Goal: Task Accomplishment & Management: Manage account settings

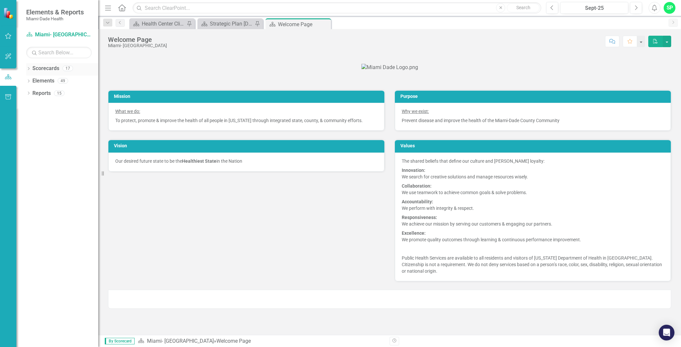
click at [29, 70] on icon "Dropdown" at bounding box center [28, 69] width 5 height 4
click at [54, 84] on link "Miami- [GEOGRAPHIC_DATA]" at bounding box center [67, 81] width 62 height 8
click at [43, 83] on link "Miami- [GEOGRAPHIC_DATA]" at bounding box center [67, 81] width 62 height 8
click at [32, 82] on icon "Dropdown" at bounding box center [31, 81] width 5 height 4
click at [64, 92] on link "Foundational Plans" at bounding box center [71, 94] width 56 height 8
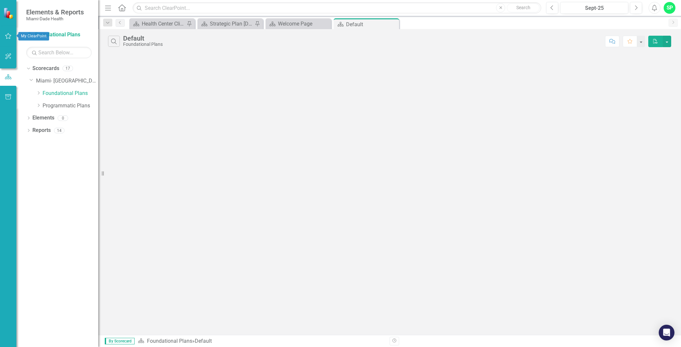
click at [8, 35] on icon "button" at bounding box center [8, 35] width 7 height 5
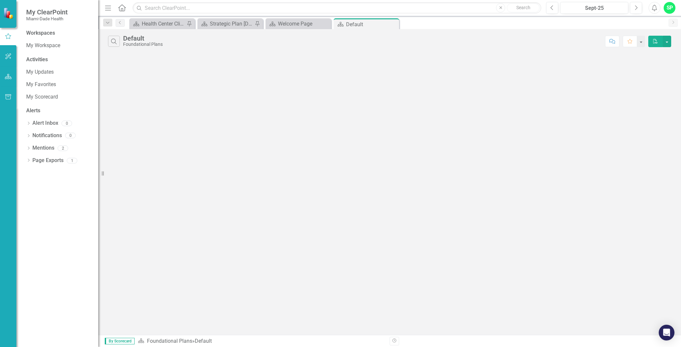
click at [50, 90] on div "My Updates My Favorites My Scorecard" at bounding box center [58, 85] width 65 height 36
click at [51, 83] on link "My Favorites" at bounding box center [58, 85] width 65 height 8
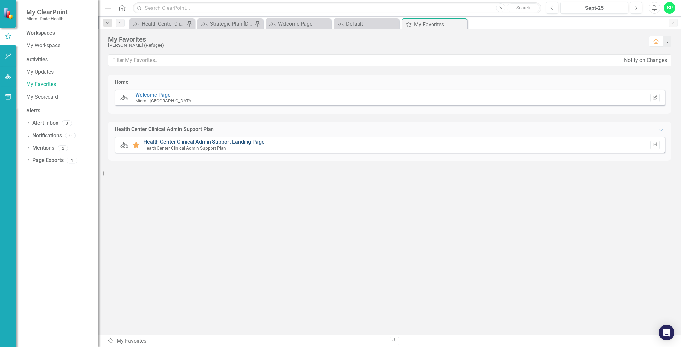
click at [154, 139] on link "Health Center Clinical Admin Support Landing Page" at bounding box center [203, 142] width 121 height 6
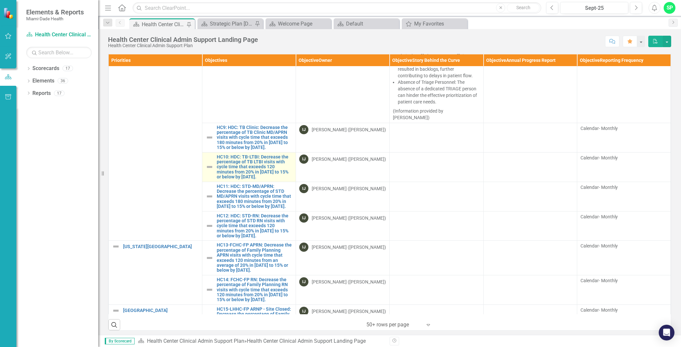
scroll to position [691, 0]
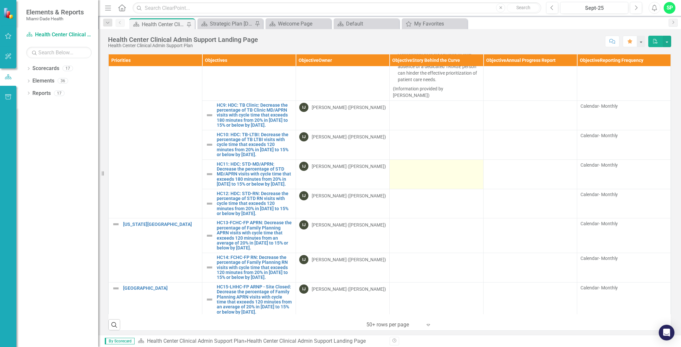
click at [413, 189] on td at bounding box center [437, 173] width 94 height 29
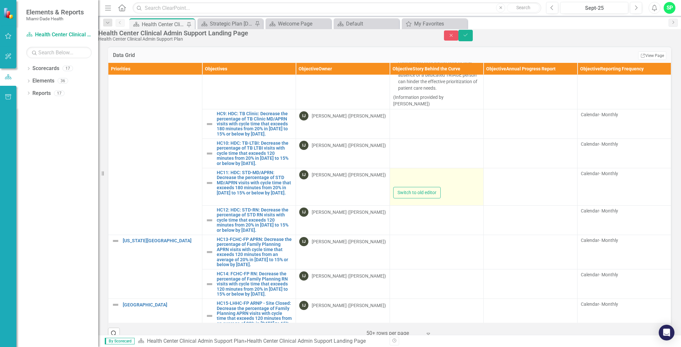
click at [412, 187] on div at bounding box center [436, 178] width 87 height 17
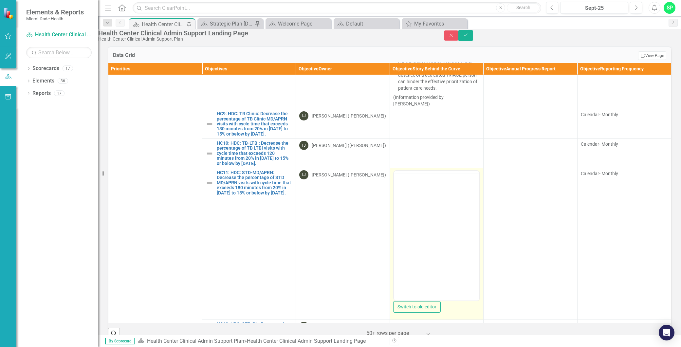
scroll to position [0, 0]
click at [411, 203] on body "Rich Text Area. Press ALT-0 for help." at bounding box center [437, 235] width 86 height 98
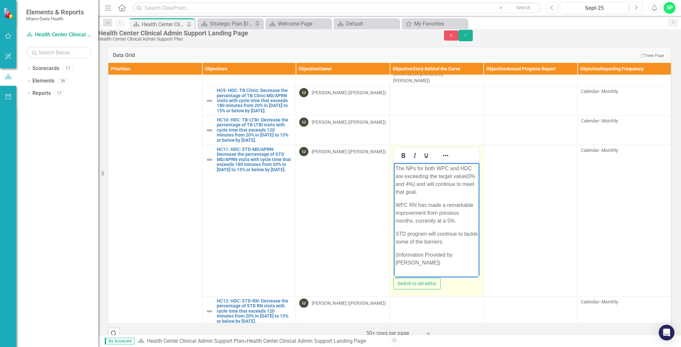
scroll to position [728, 0]
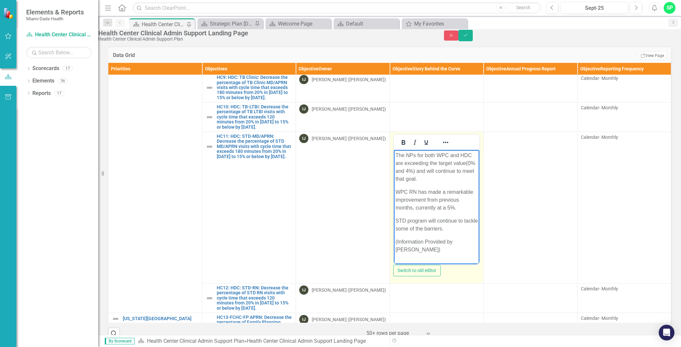
drag, startPoint x: 423, startPoint y: 252, endPoint x: 391, endPoint y: 153, distance: 104.0
click at [394, 153] on html "The NPs for both WPC and HDC are exceeding the target value(0% and 4%) and will…" at bounding box center [437, 205] width 86 height 111
copy body "The NPs for both WPC and HDC are exceeding the target value(0% and 4%) and will…"
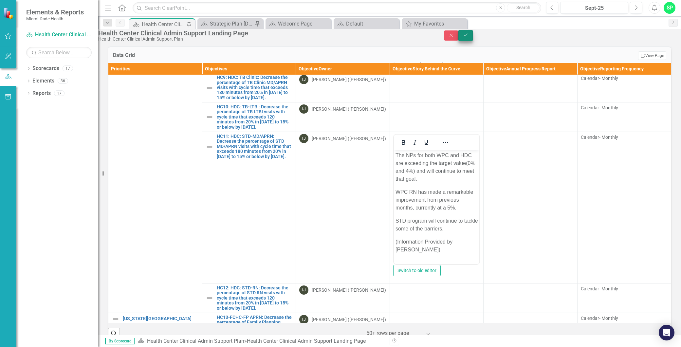
click at [473, 41] on button "Save" at bounding box center [465, 35] width 14 height 11
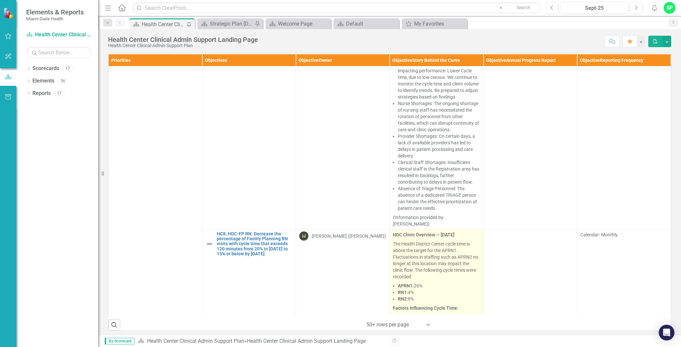
scroll to position [764, 0]
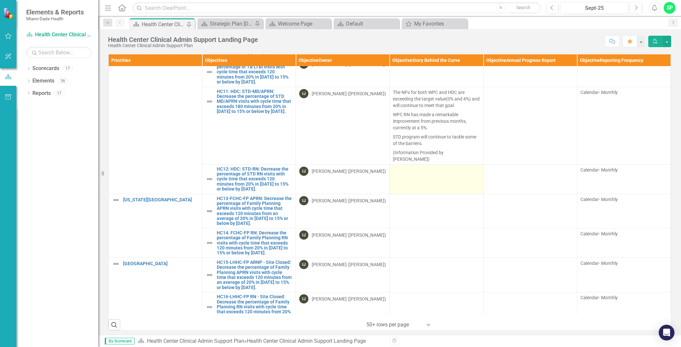
click at [408, 194] on td at bounding box center [437, 178] width 94 height 29
click at [409, 194] on td at bounding box center [437, 178] width 94 height 29
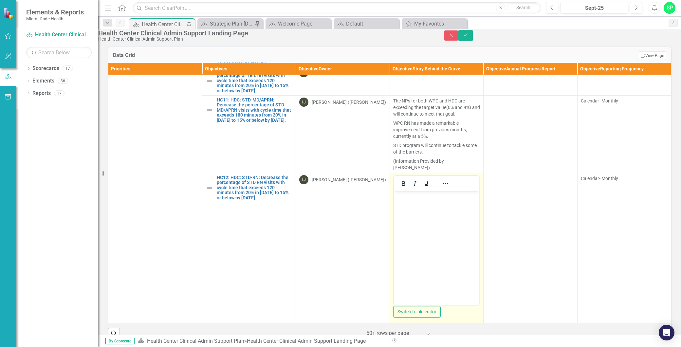
scroll to position [0, 0]
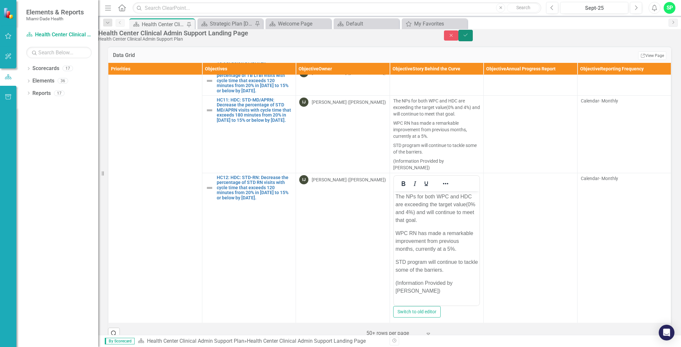
click at [473, 41] on button "Save" at bounding box center [465, 35] width 14 height 11
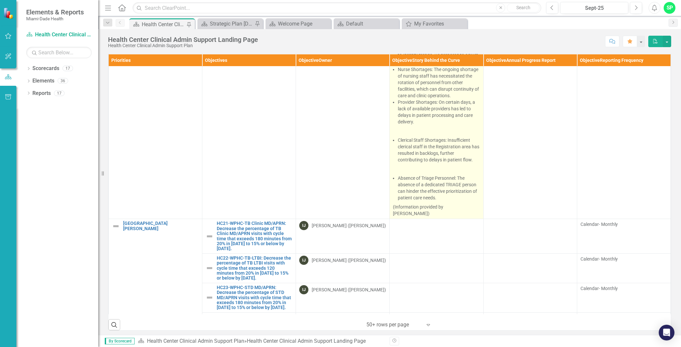
scroll to position [1819, 0]
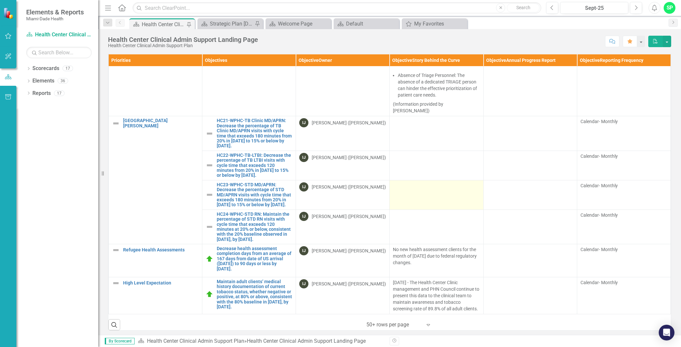
click at [411, 210] on td at bounding box center [437, 194] width 94 height 29
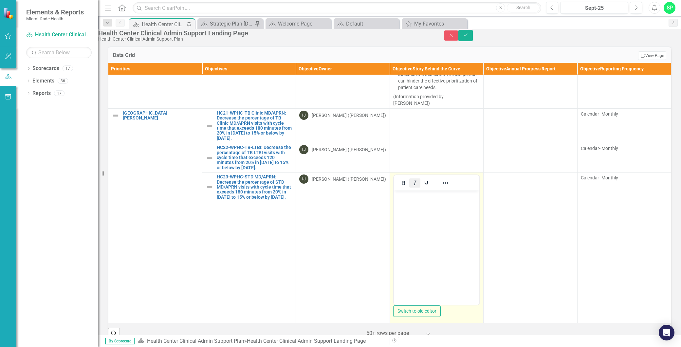
scroll to position [0, 0]
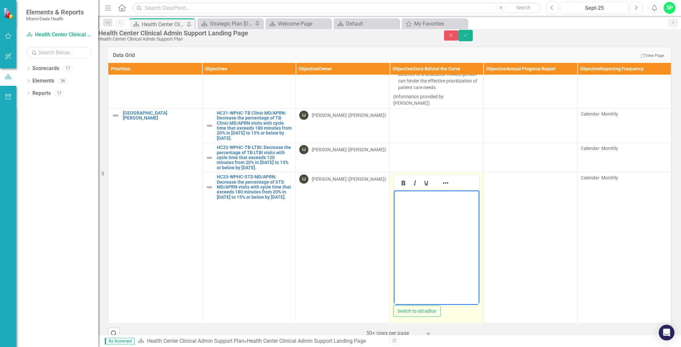
click at [400, 198] on p "Rich Text Area. Press ALT-0 for help." at bounding box center [436, 196] width 83 height 8
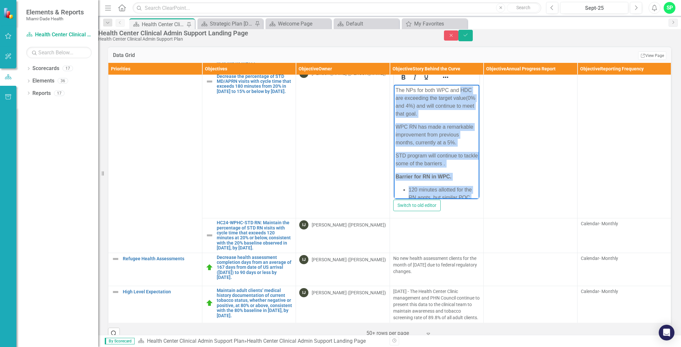
scroll to position [1934, 0]
drag, startPoint x: 466, startPoint y: 194, endPoint x: 782, endPoint y: 201, distance: 315.8
click at [394, 86] on html "The NPs for both WPC and HDC are exceeding the target value(0% and 4%) and will…" at bounding box center [437, 293] width 86 height 417
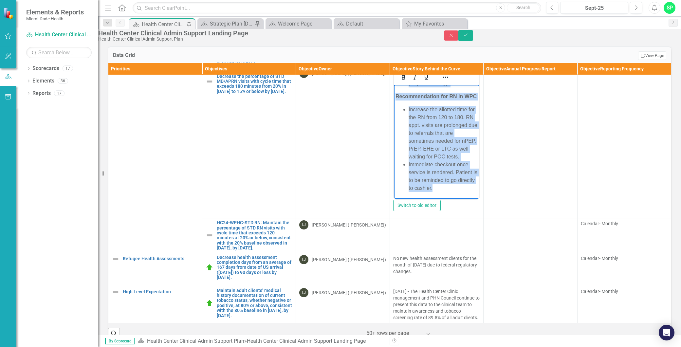
scroll to position [1970, 0]
click at [467, 191] on li "Immediate checkout once service is rendered. Patient is to be reminded to go di…" at bounding box center [442, 176] width 69 height 31
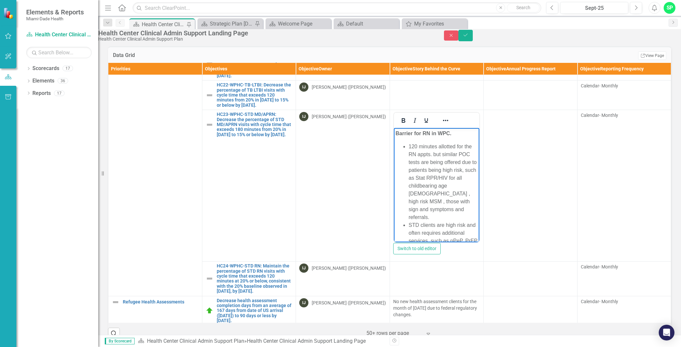
scroll to position [1824, 0]
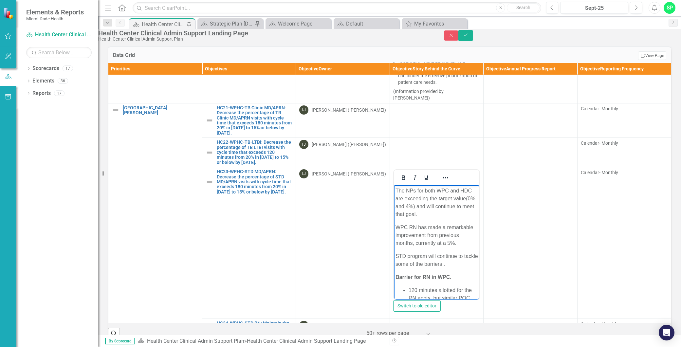
drag, startPoint x: 450, startPoint y: 298, endPoint x: 389, endPoint y: 189, distance: 125.5
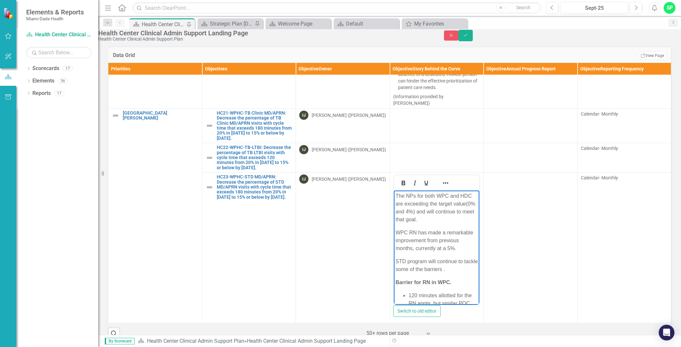
scroll to position [1861, 0]
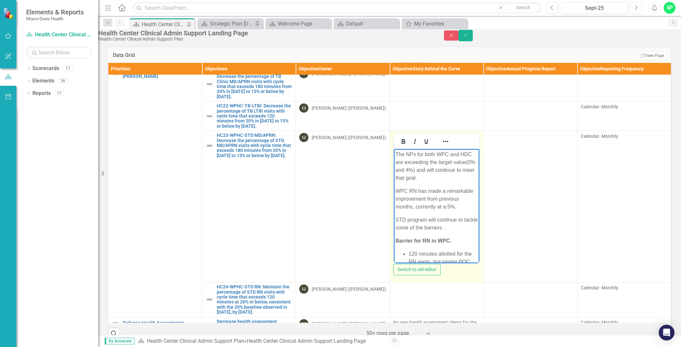
copy body "Lor IPs dol sita CON adi ELI sed doeiusmod tem incidi utlab(8% etd 7%) mag aliq…"
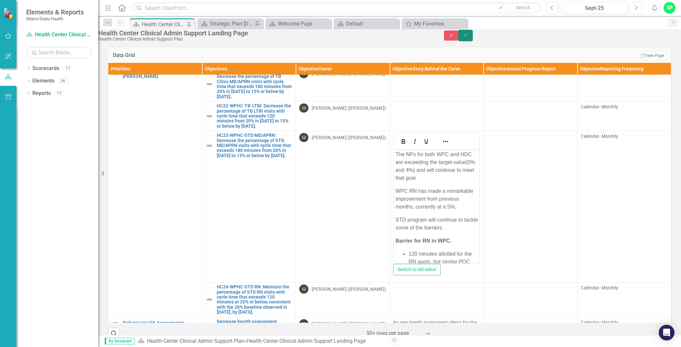
click at [469, 37] on icon "Save" at bounding box center [466, 35] width 6 height 5
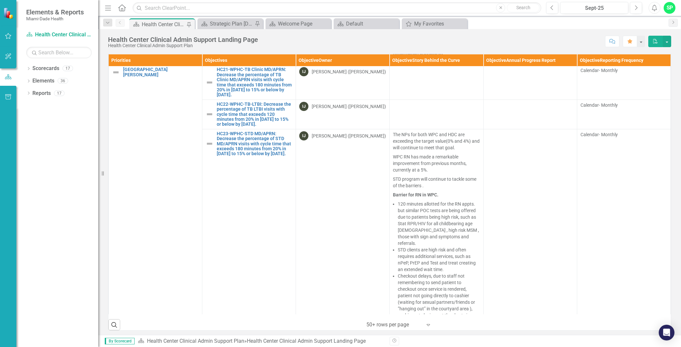
scroll to position [2001, 0]
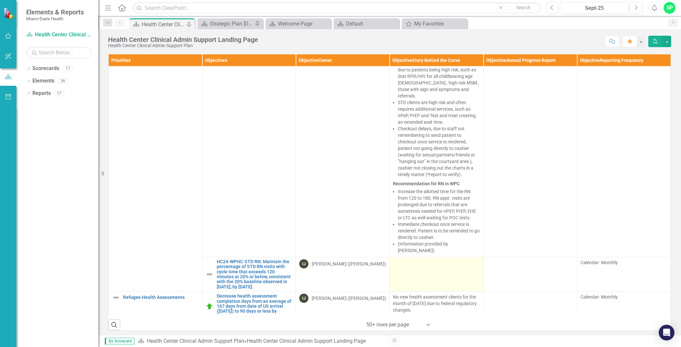
click at [408, 291] on td at bounding box center [437, 274] width 94 height 34
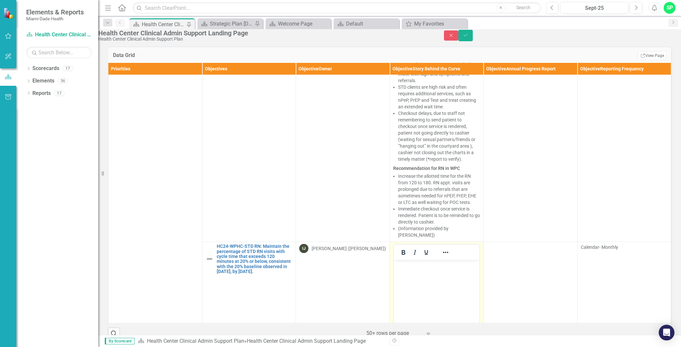
scroll to position [2074, 0]
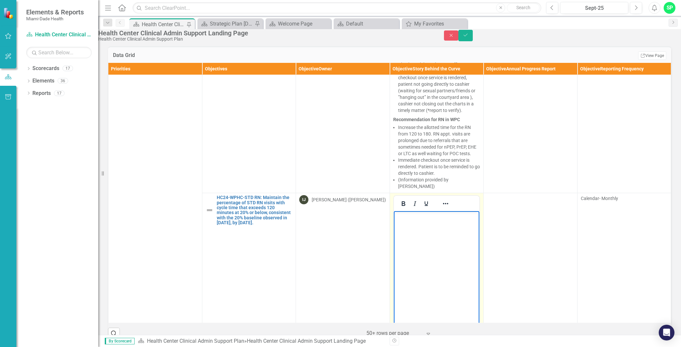
click at [405, 222] on body "Rich Text Area. Press ALT-0 for help." at bounding box center [437, 260] width 86 height 98
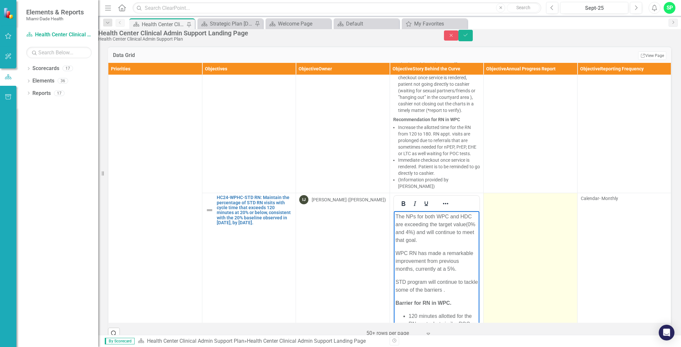
scroll to position [344, 0]
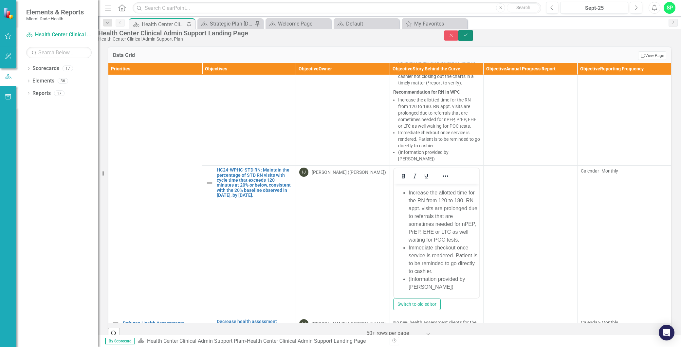
click at [473, 41] on button "Save" at bounding box center [465, 35] width 14 height 11
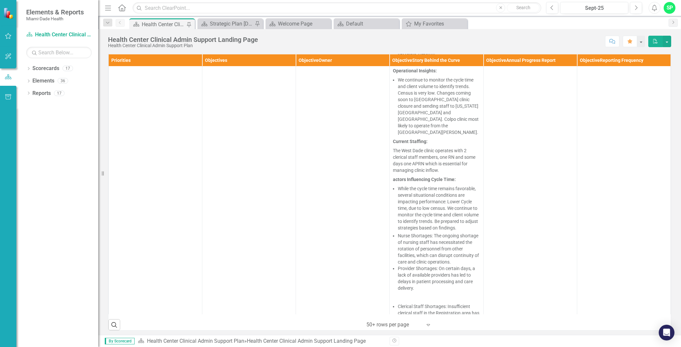
scroll to position [1528, 0]
click at [556, 8] on button "Previous" at bounding box center [552, 8] width 12 height 12
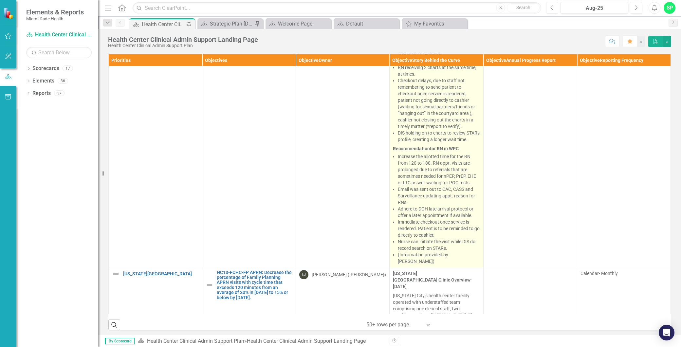
scroll to position [1492, 0]
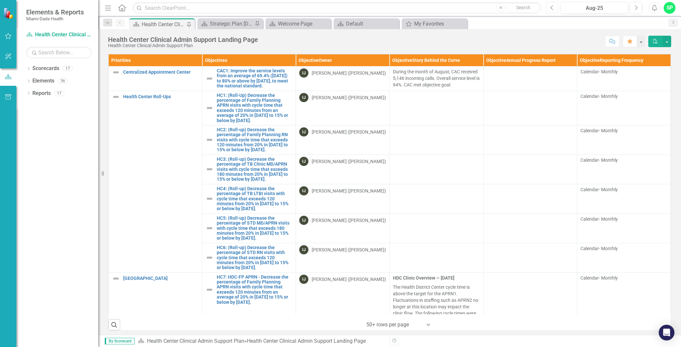
scroll to position [1492, 0]
